Goal: Task Accomplishment & Management: Manage account settings

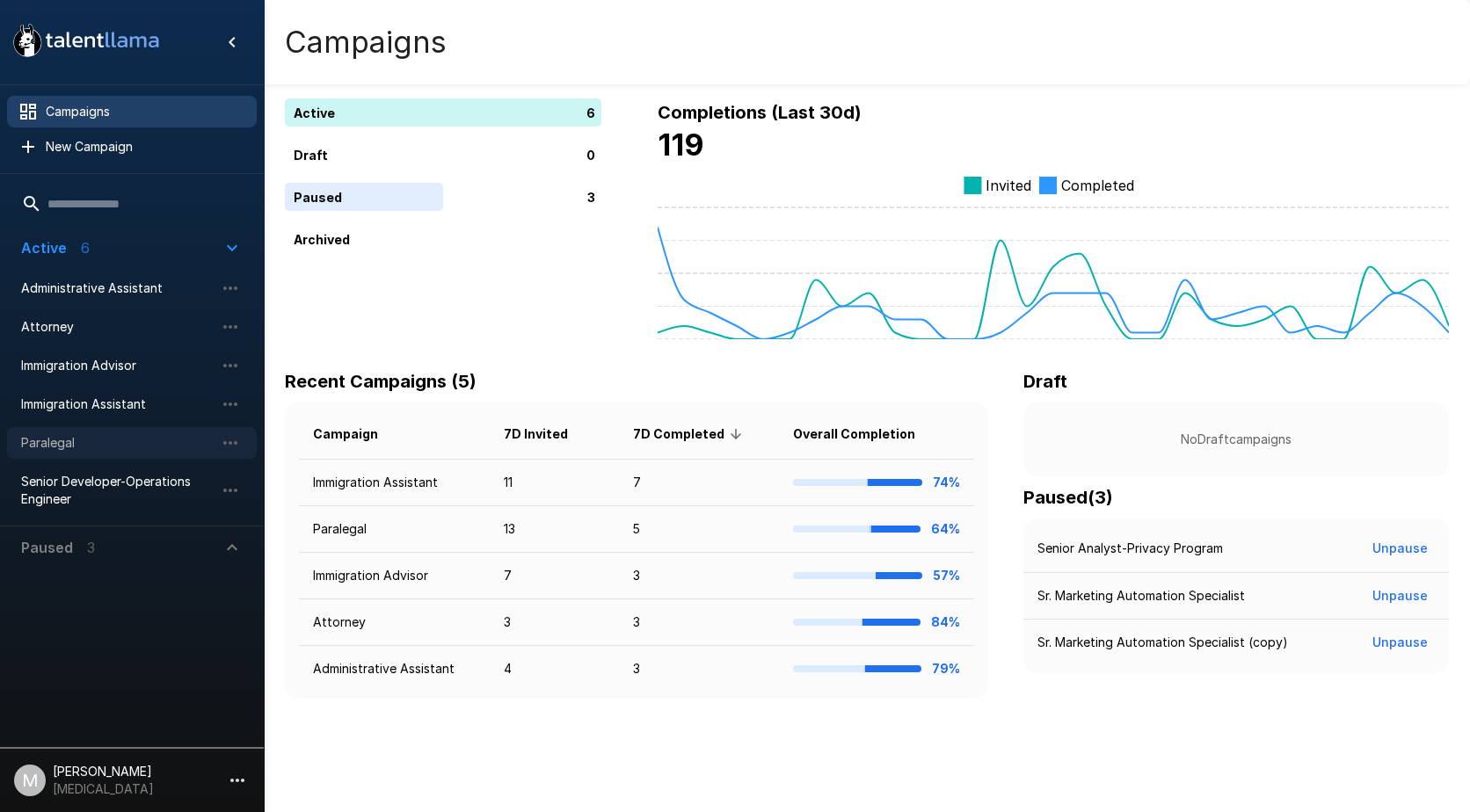
click at [115, 448] on span "Paralegal" at bounding box center [118, 443] width 194 height 18
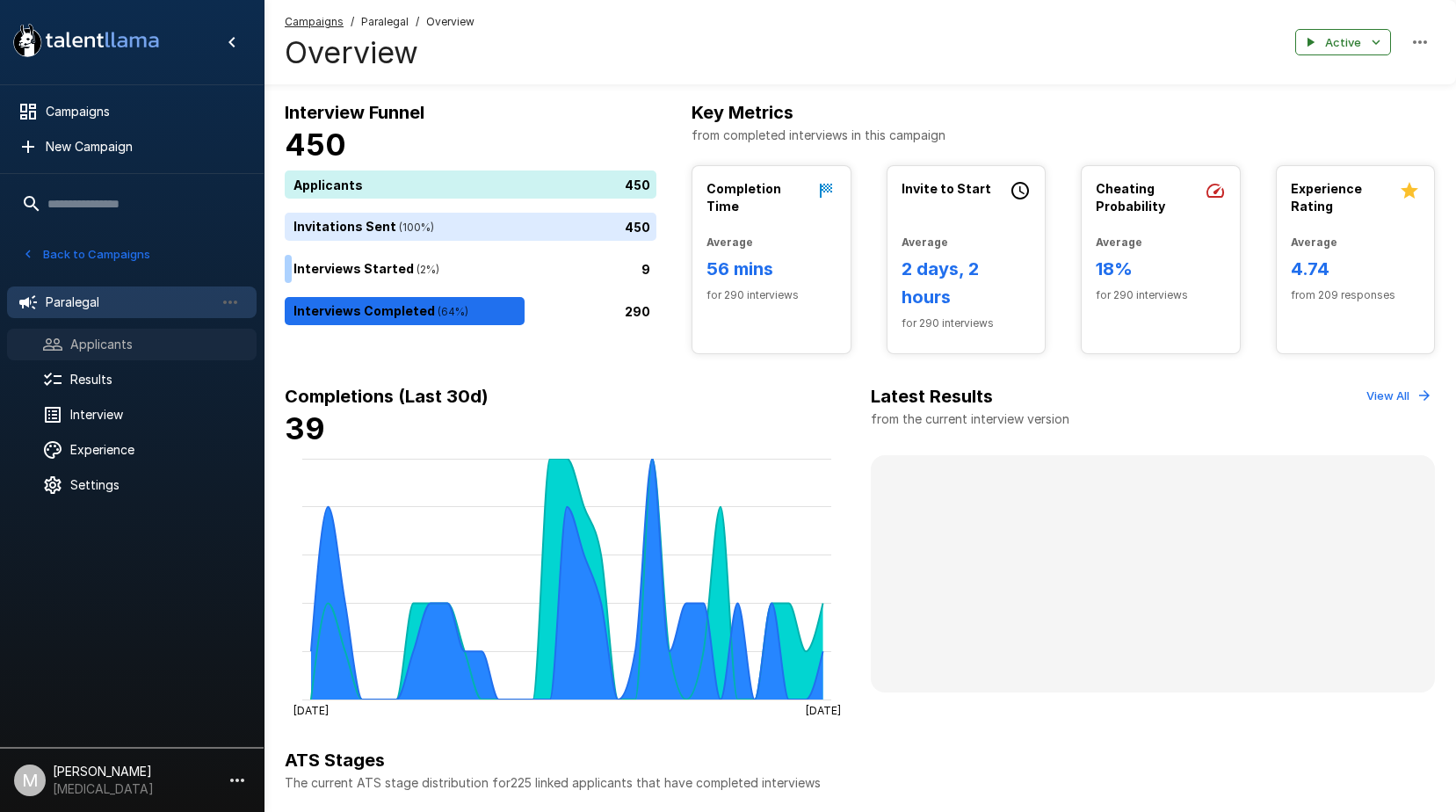
click at [138, 359] on div "Applicants" at bounding box center [132, 345] width 250 height 32
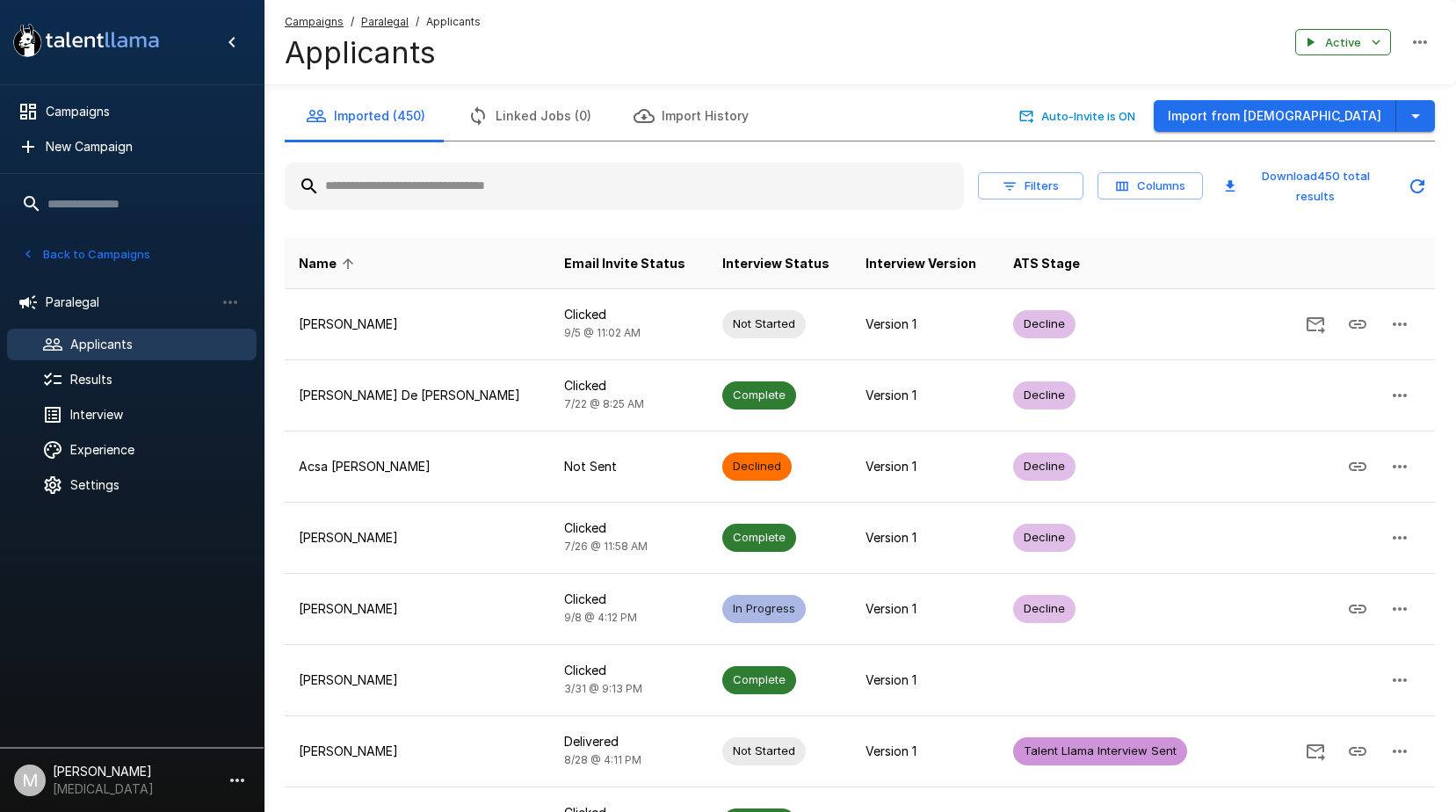
click at [391, 188] on input "text" at bounding box center [625, 187] width 679 height 32
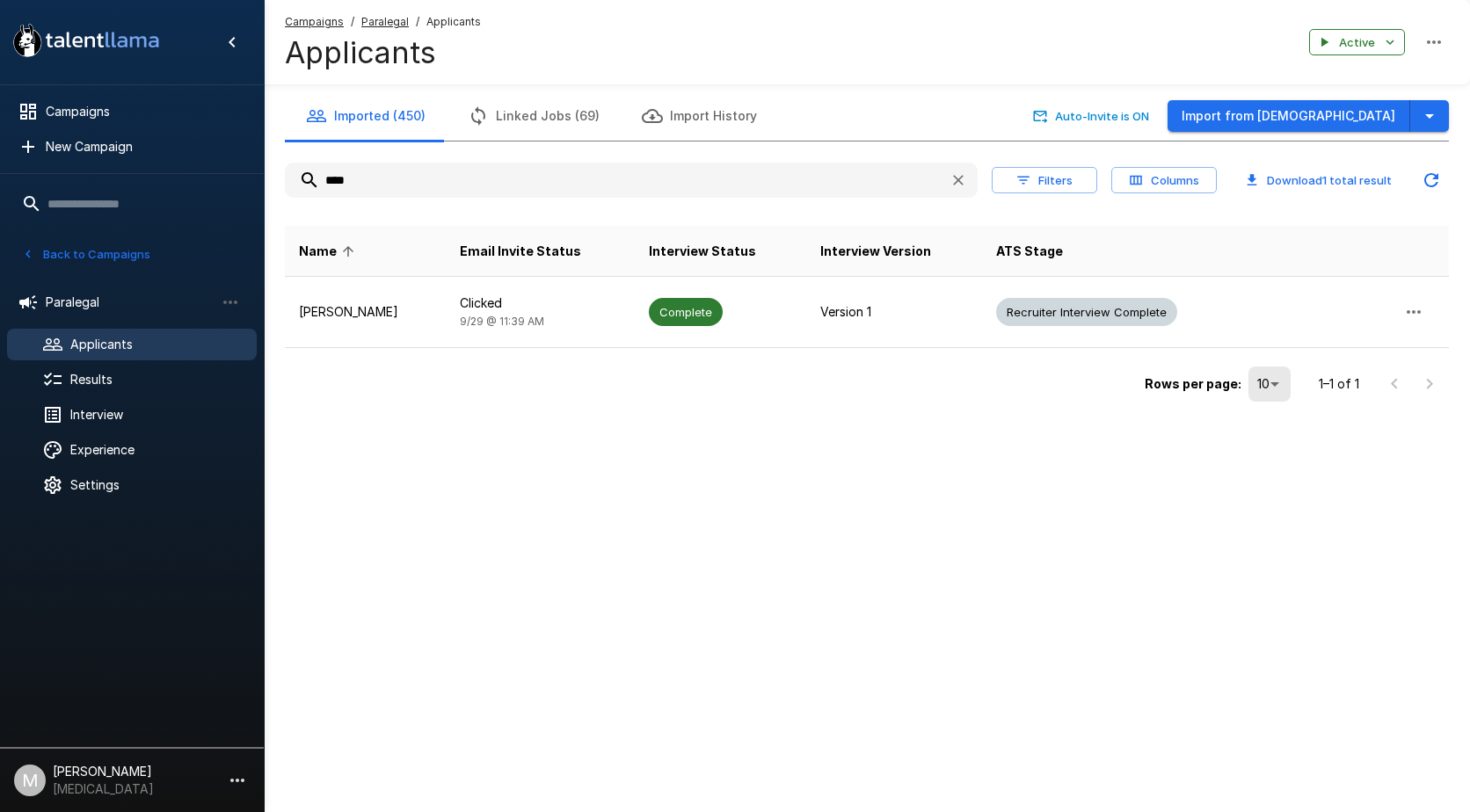
type input "****"
click at [383, 288] on td "[PERSON_NAME]" at bounding box center [365, 312] width 161 height 71
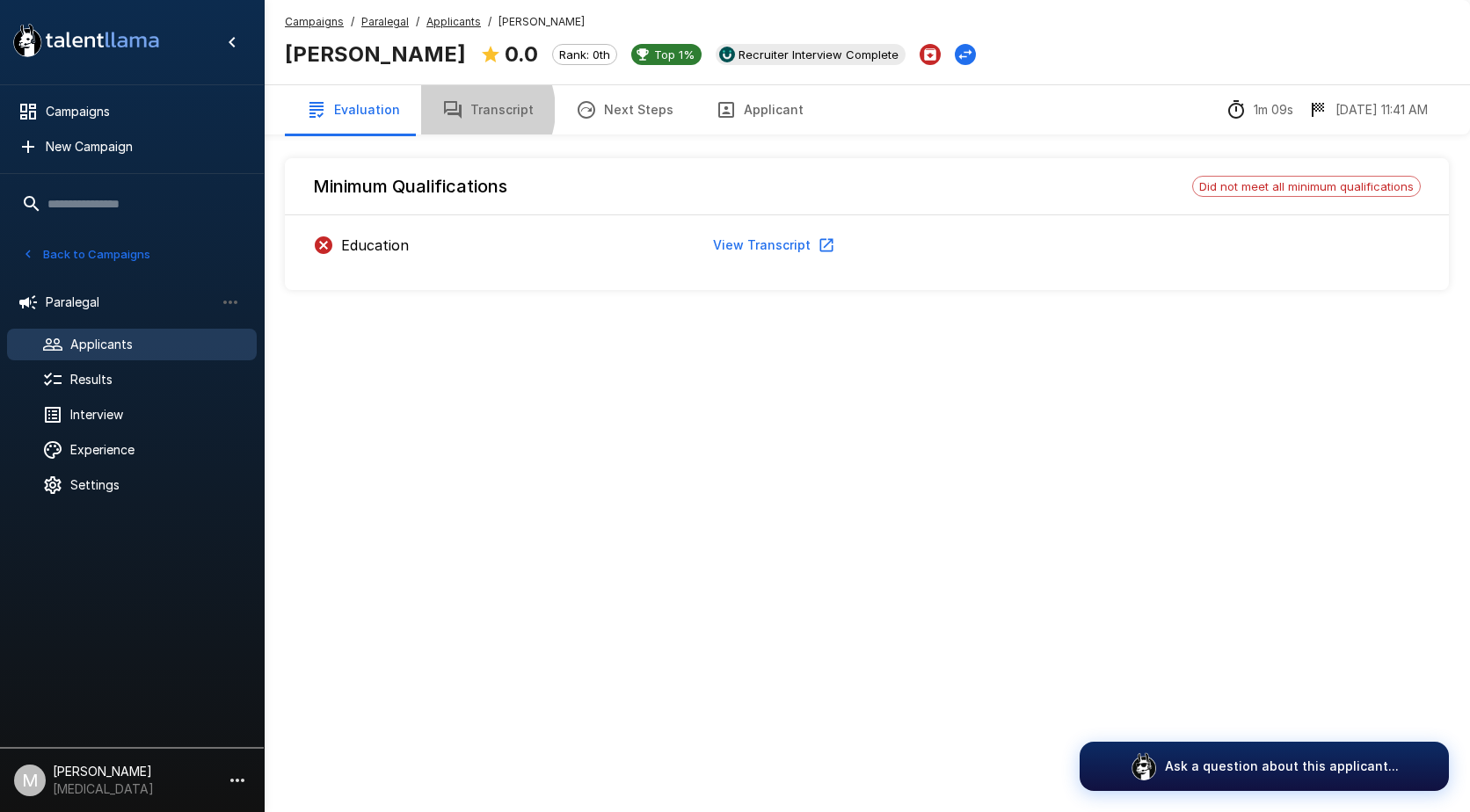
click at [463, 110] on button "Transcript" at bounding box center [488, 110] width 134 height 49
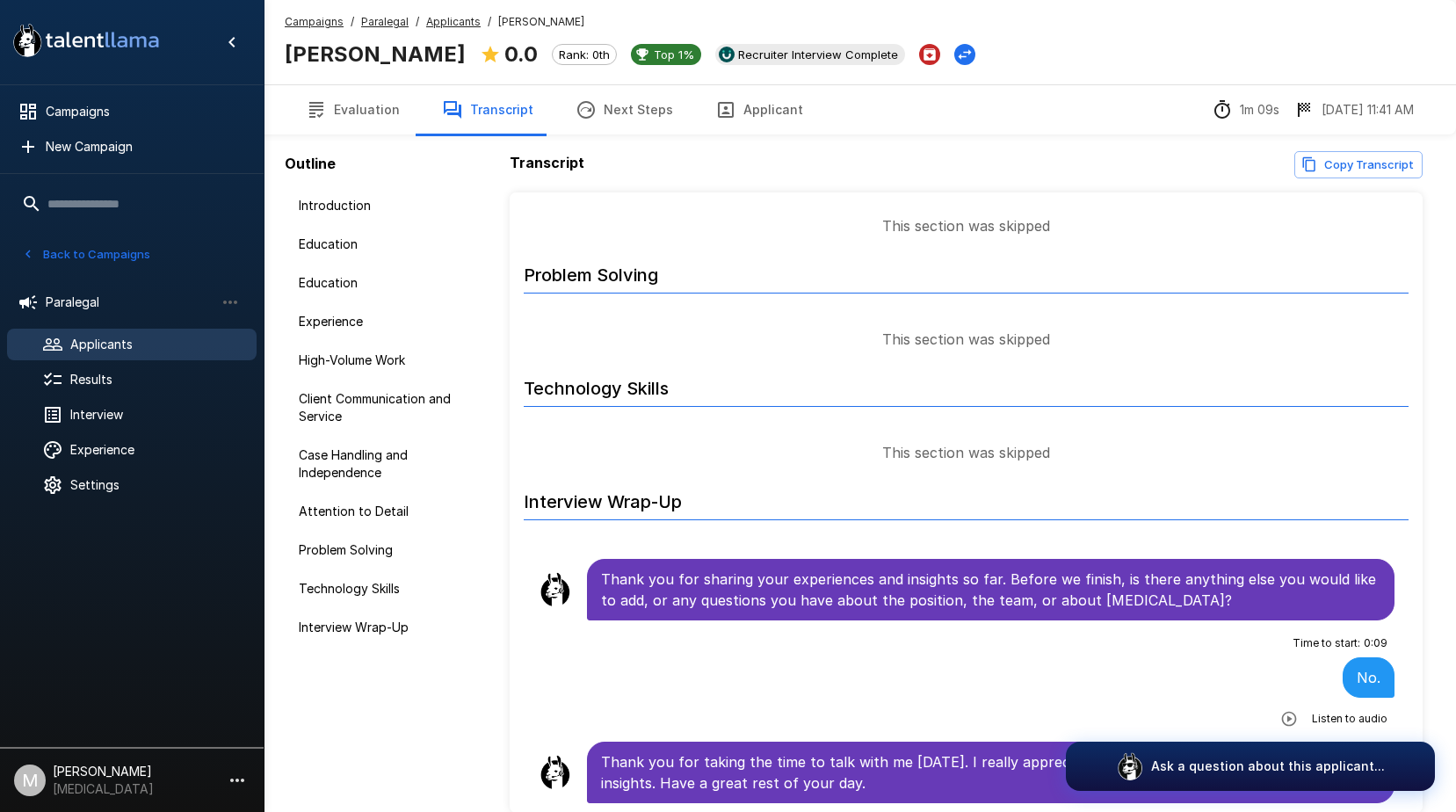
scroll to position [85, 0]
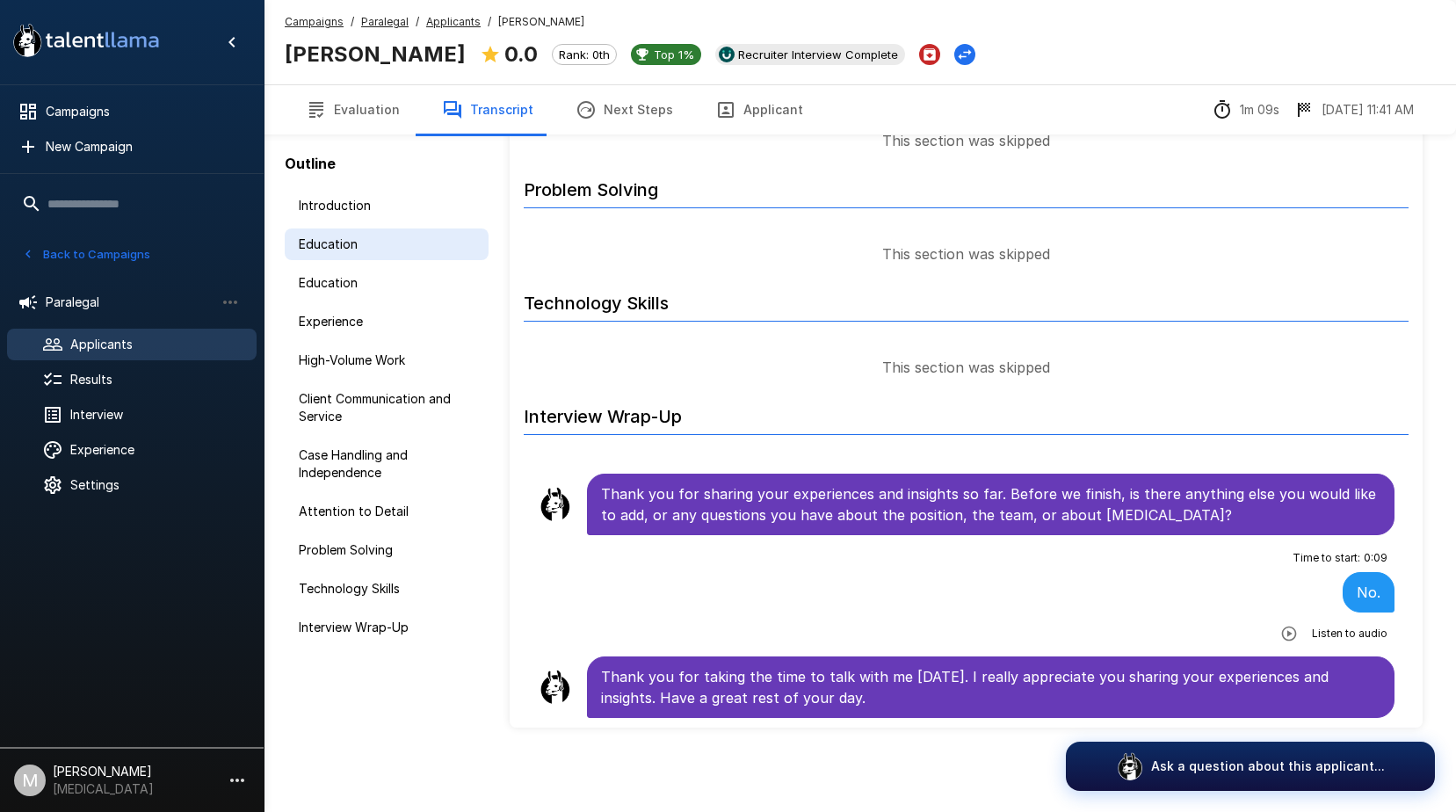
click at [352, 236] on span "Education" at bounding box center [387, 245] width 176 height 18
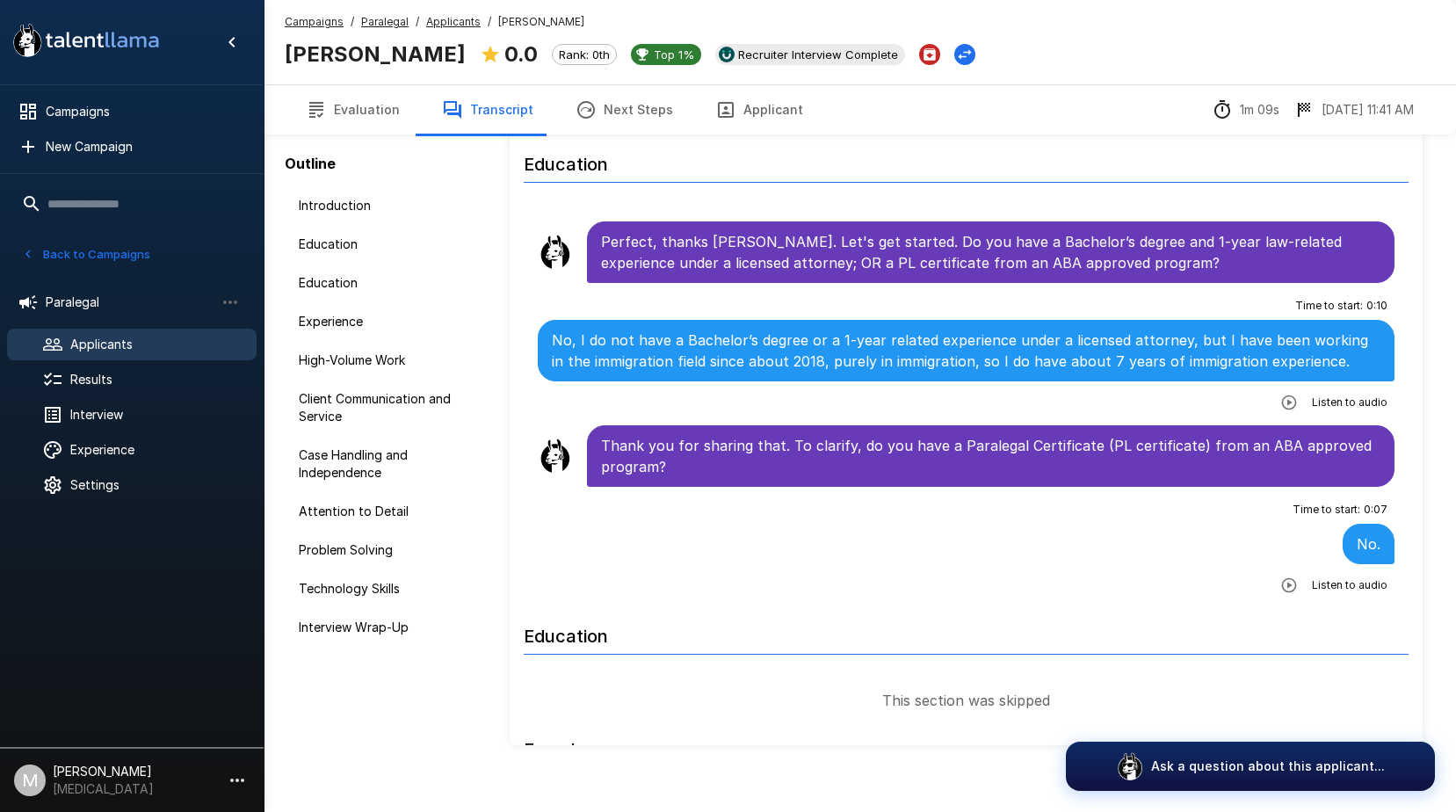
scroll to position [245, 0]
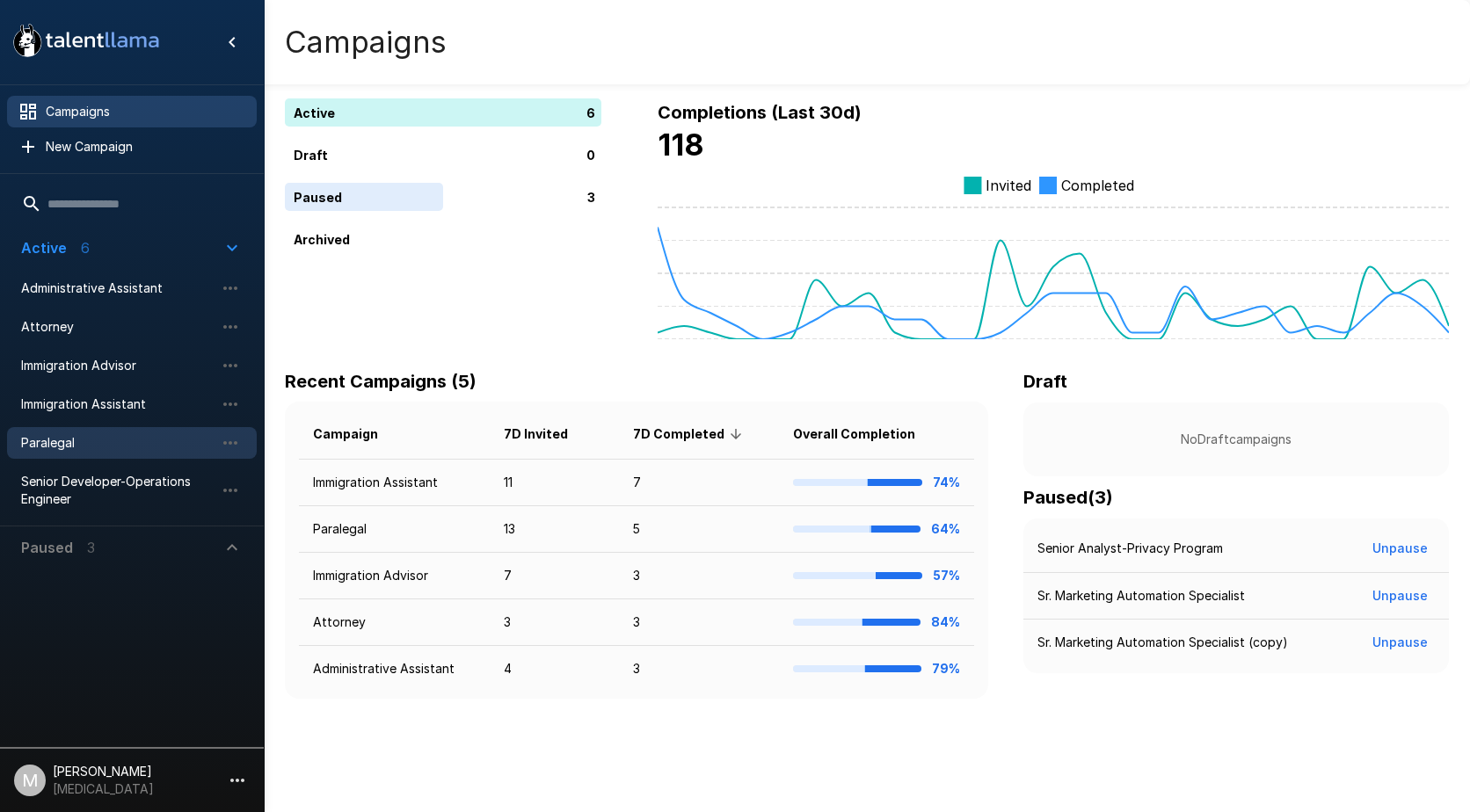
click at [72, 457] on div "Paralegal" at bounding box center [132, 443] width 250 height 32
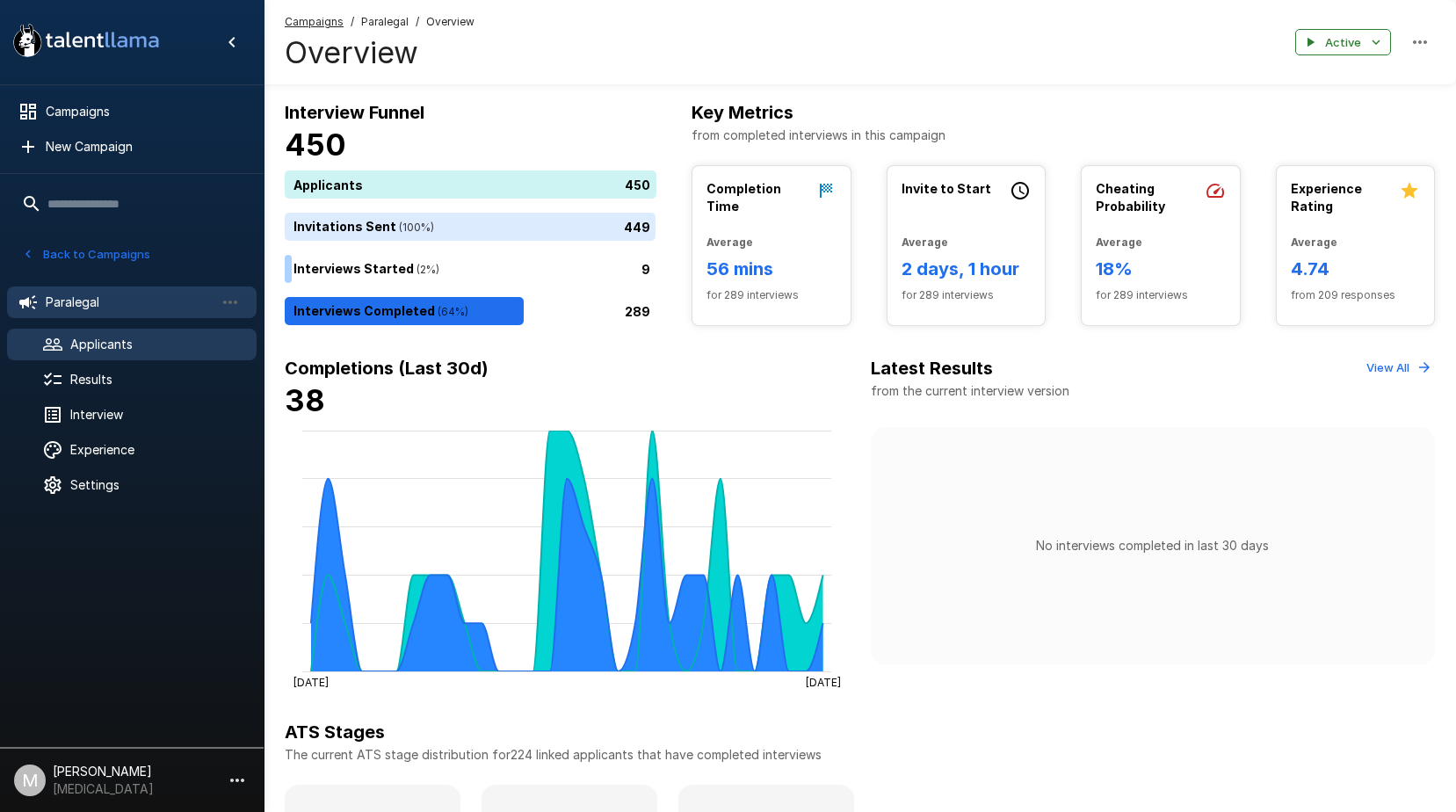
click at [101, 346] on span "Applicants" at bounding box center [157, 345] width 172 height 18
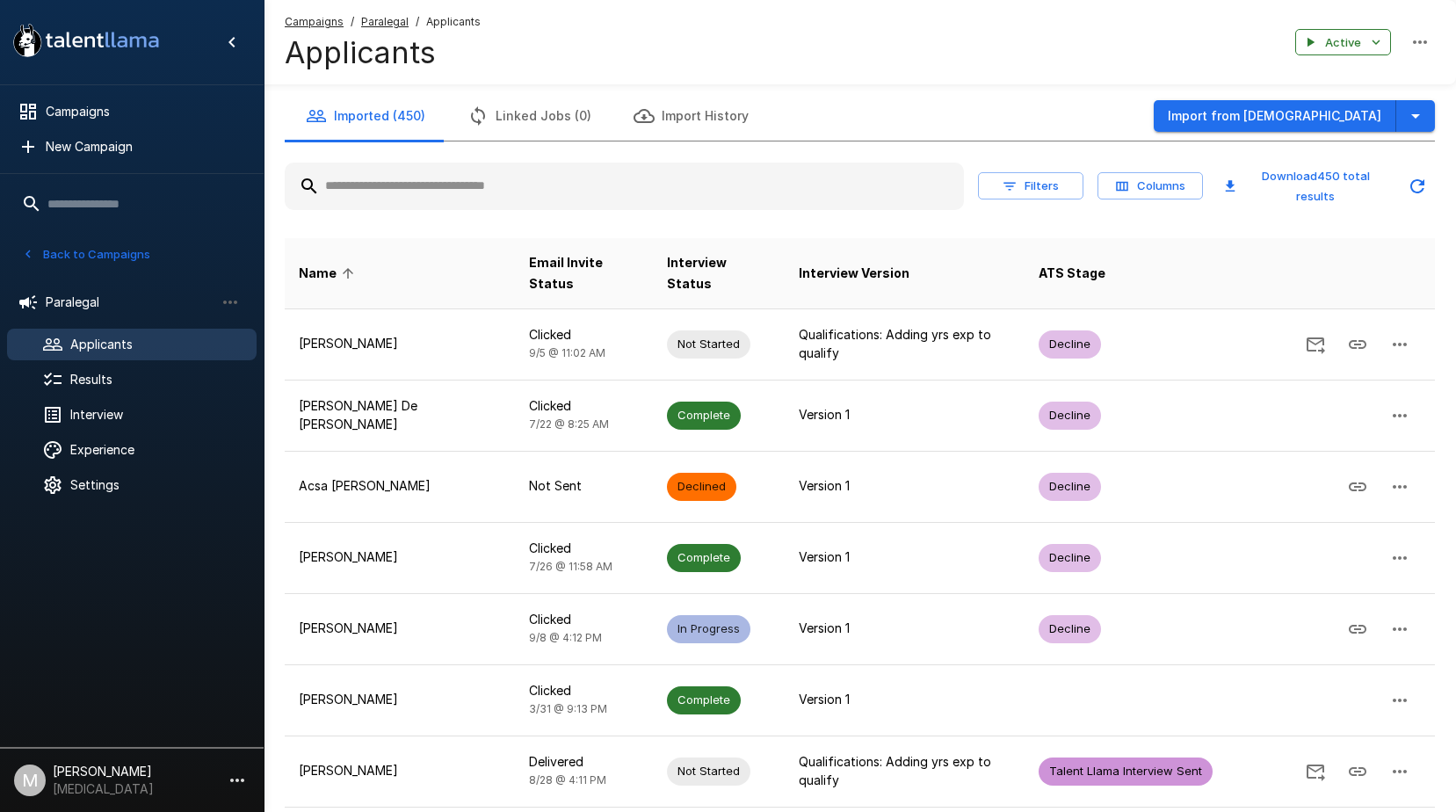
click at [520, 196] on input "text" at bounding box center [625, 187] width 679 height 32
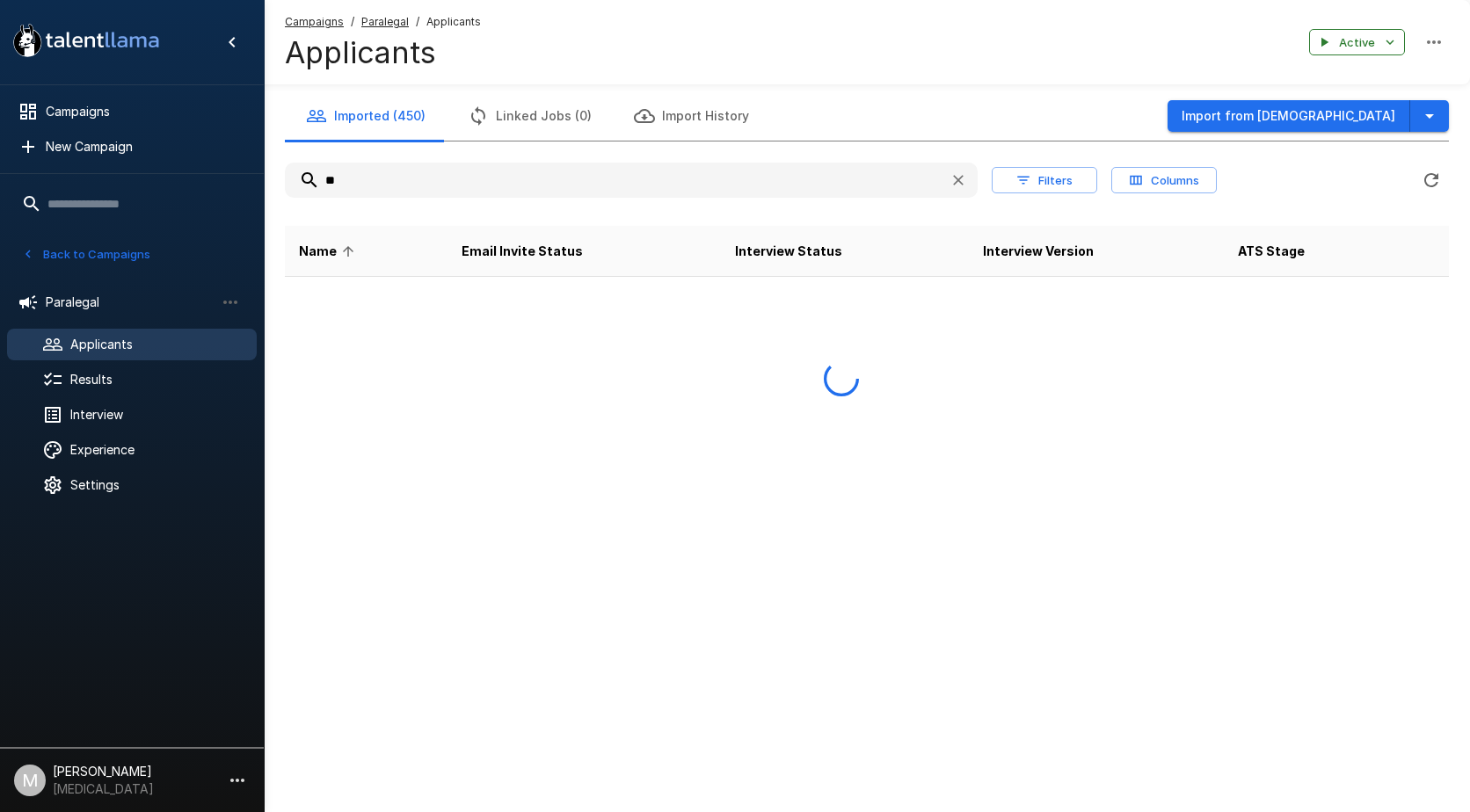
type input "*"
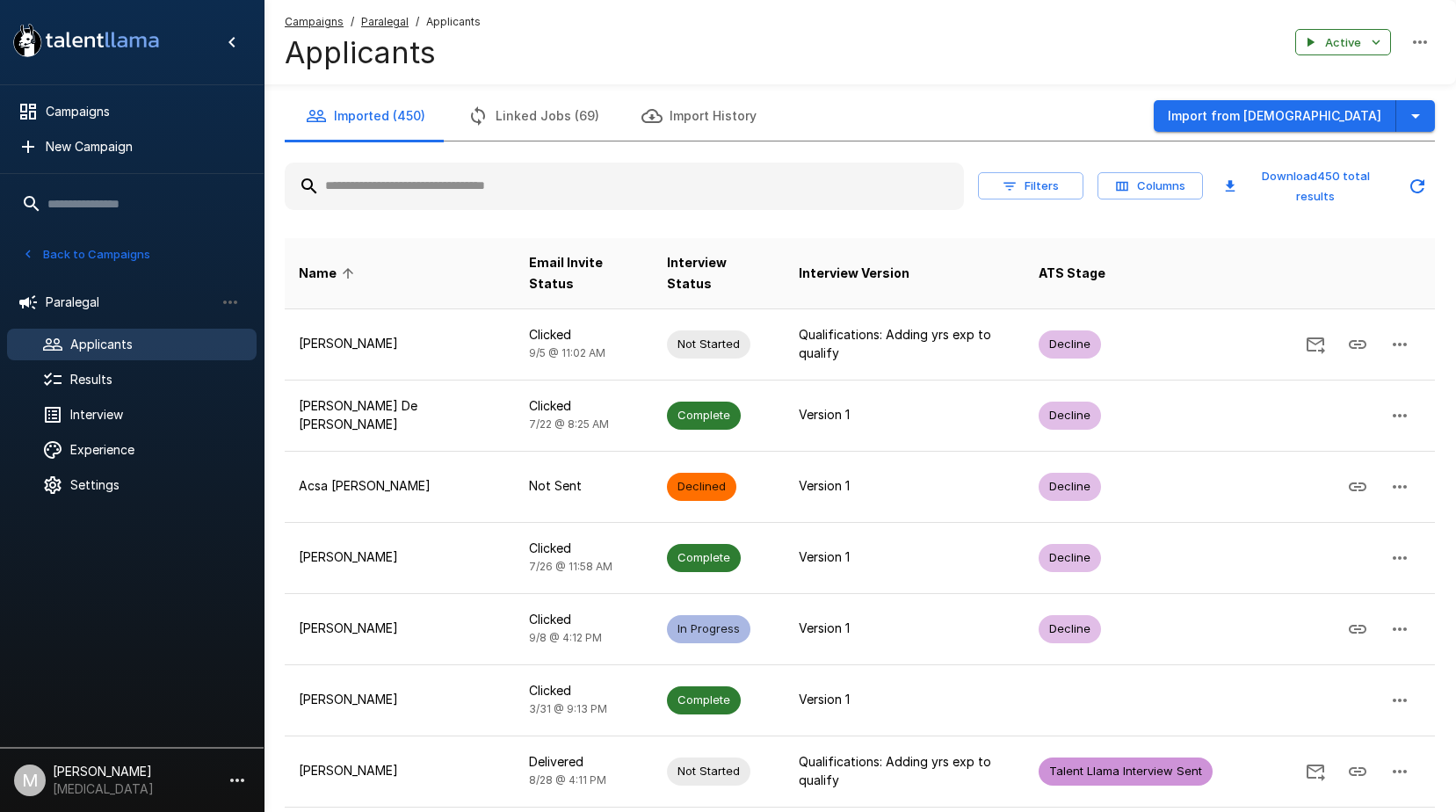
click at [387, 197] on input "text" at bounding box center [625, 187] width 679 height 32
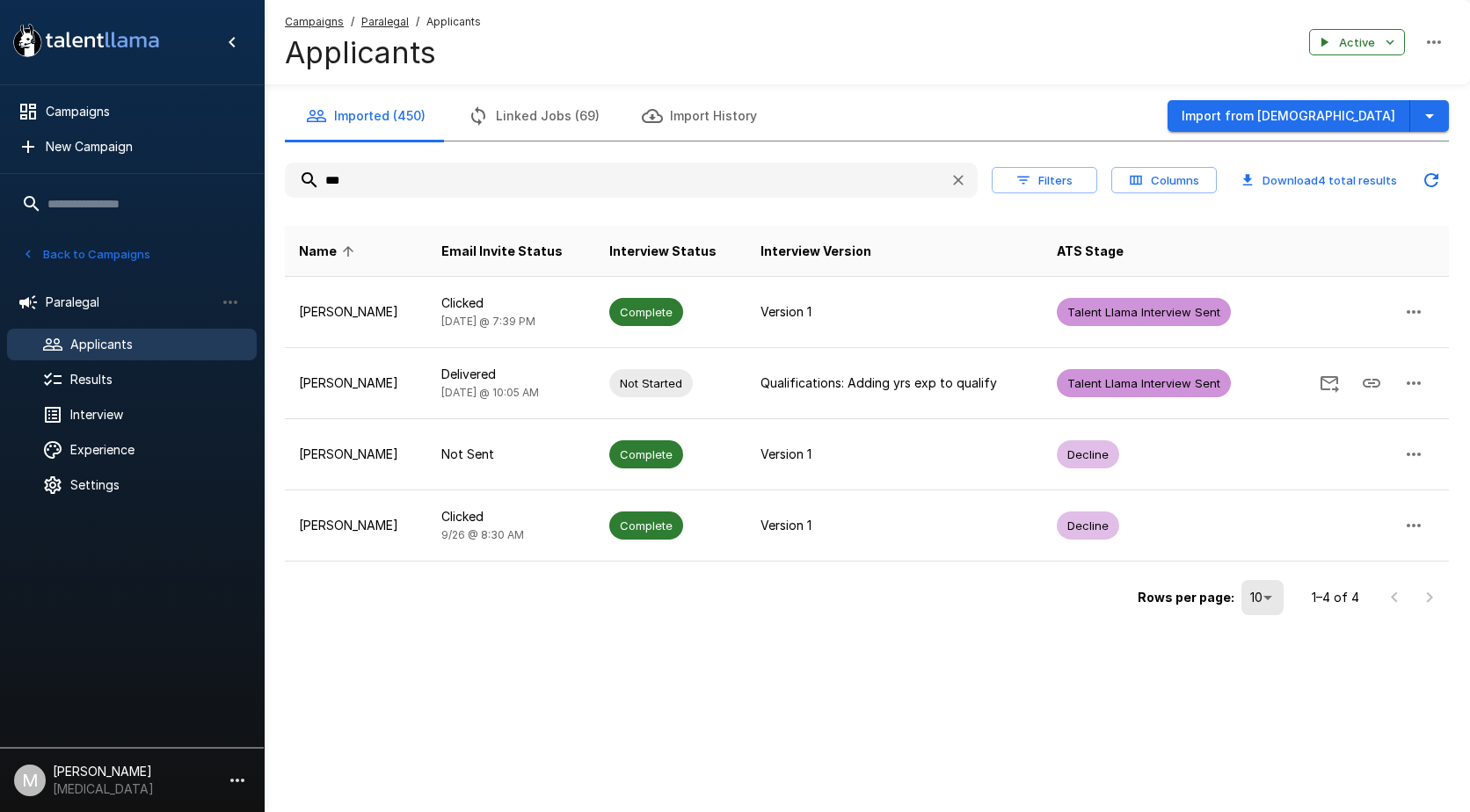
drag, startPoint x: 395, startPoint y: 185, endPoint x: -419, endPoint y: 128, distance: 816.0
click at [0, 128] on html ".st0{fill:#FFFFFF;} .st1{fill:#76a4ed;} Campaigns New Campaign Active 6 Adminis…" at bounding box center [735, 406] width 1470 height 812
type input "*****"
